Goal: Register for event/course

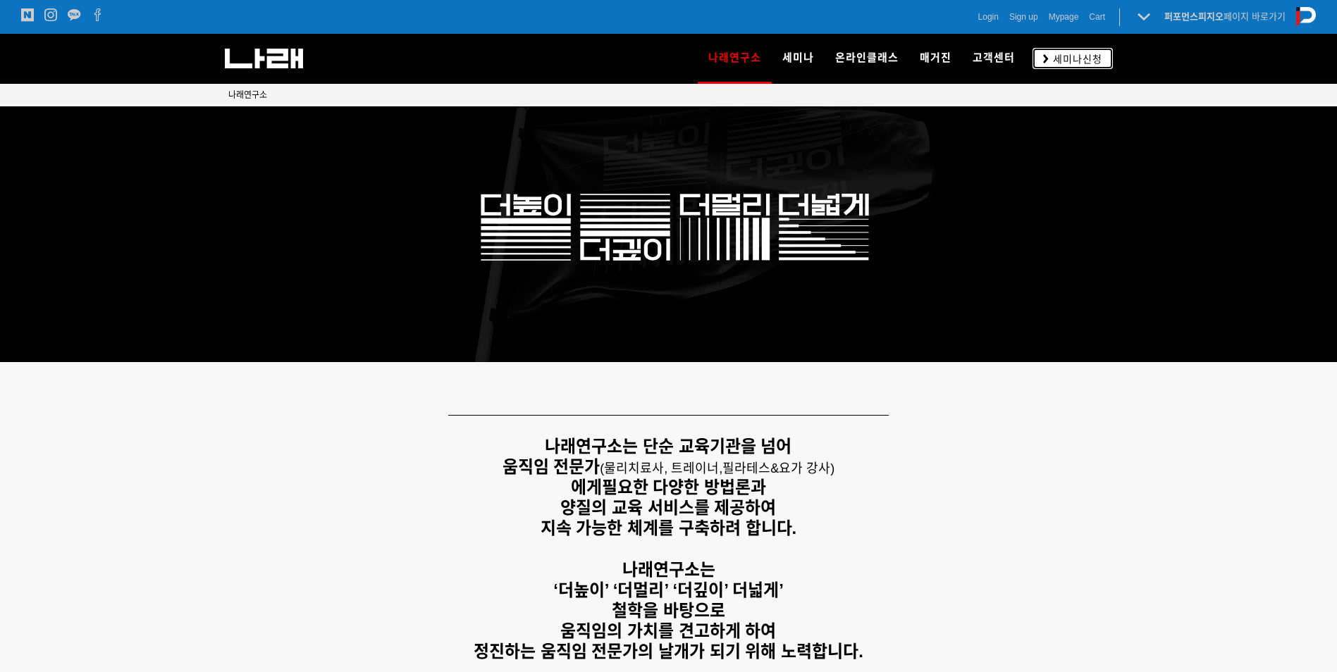
click at [1064, 52] on span "세미나신청" at bounding box center [1076, 59] width 54 height 14
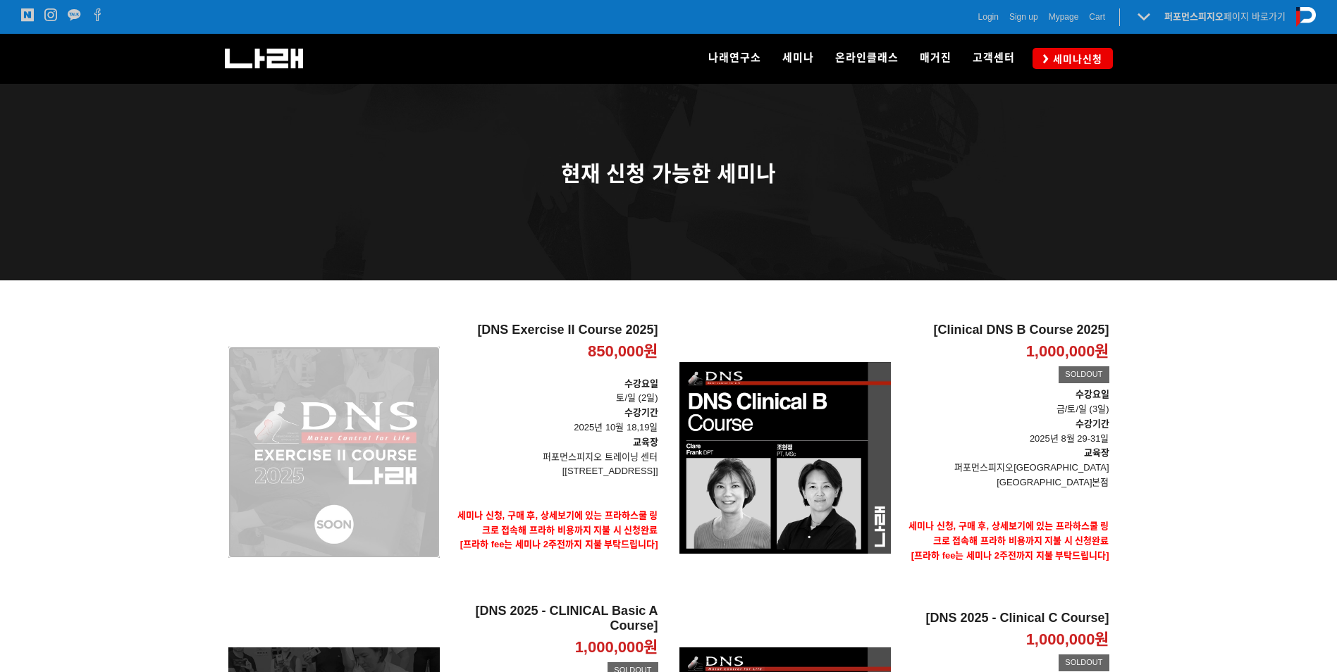
click at [349, 445] on div "[DNS Exercise II Course 2025] 850,000원 TIME SALE" at bounding box center [333, 452] width 211 height 259
click at [388, 475] on div "[DNS Exercise II Course 2025] 850,000원 TIME SALE" at bounding box center [333, 452] width 211 height 259
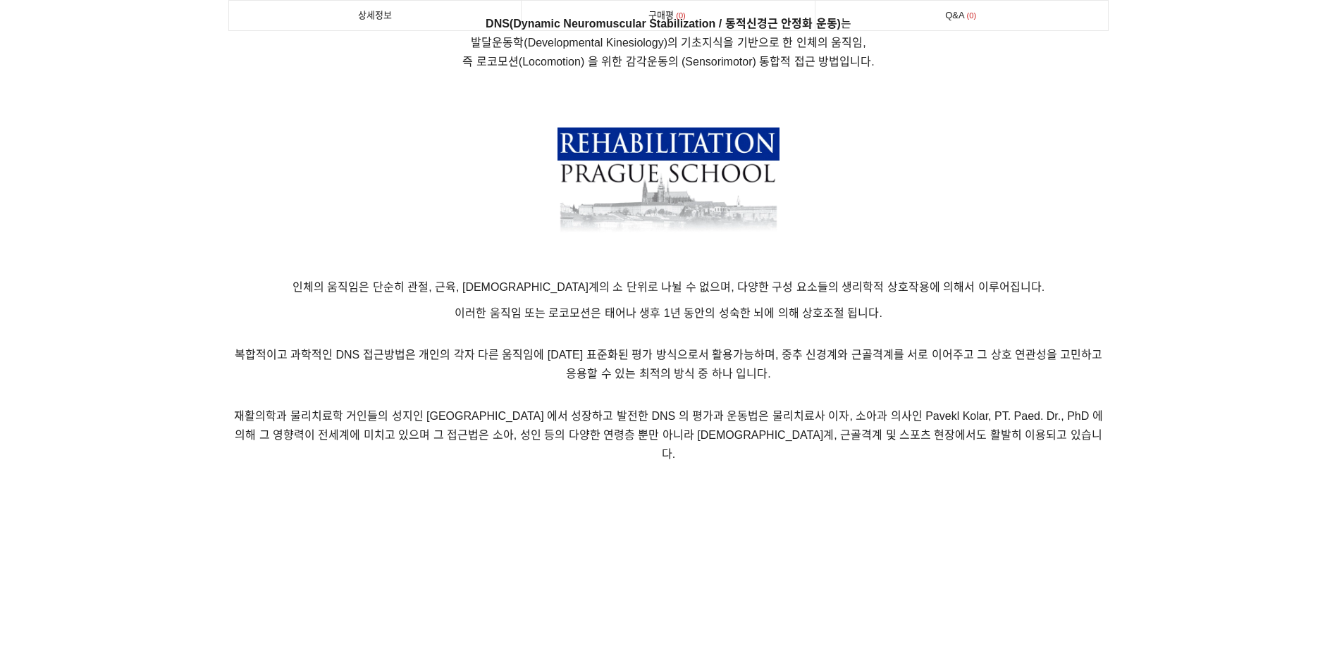
scroll to position [1128, 0]
